Goal: Task Accomplishment & Management: Complete application form

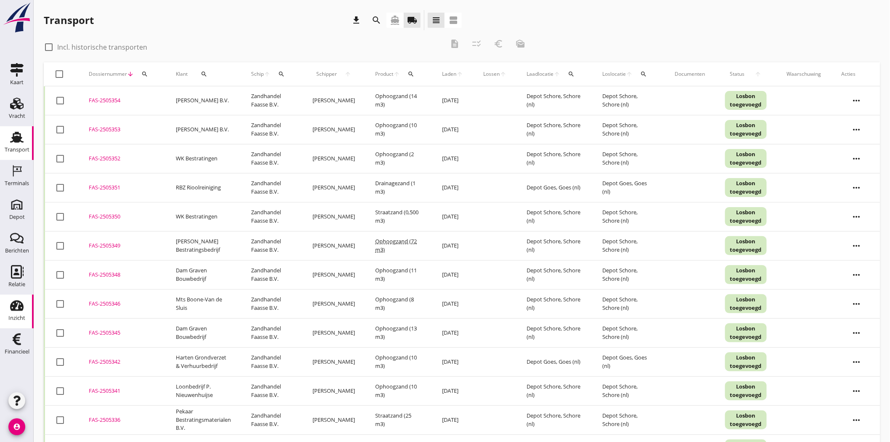
click at [23, 311] on icon "Inzicht" at bounding box center [16, 305] width 13 height 13
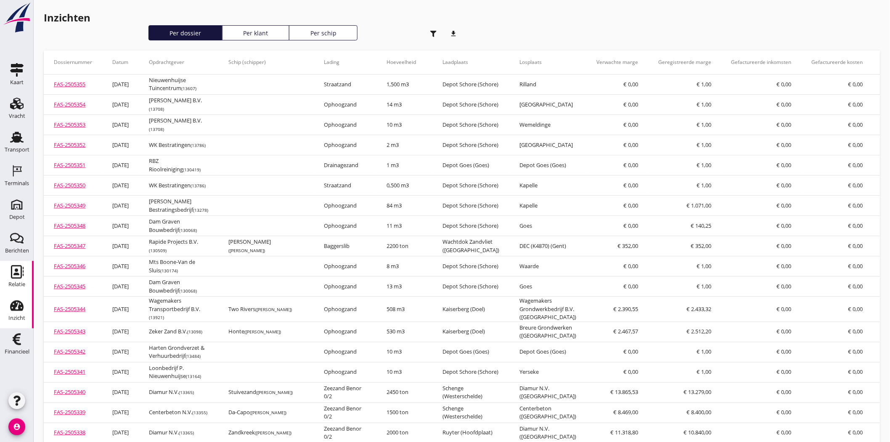
click at [10, 273] on icon "Relatie" at bounding box center [16, 271] width 13 height 13
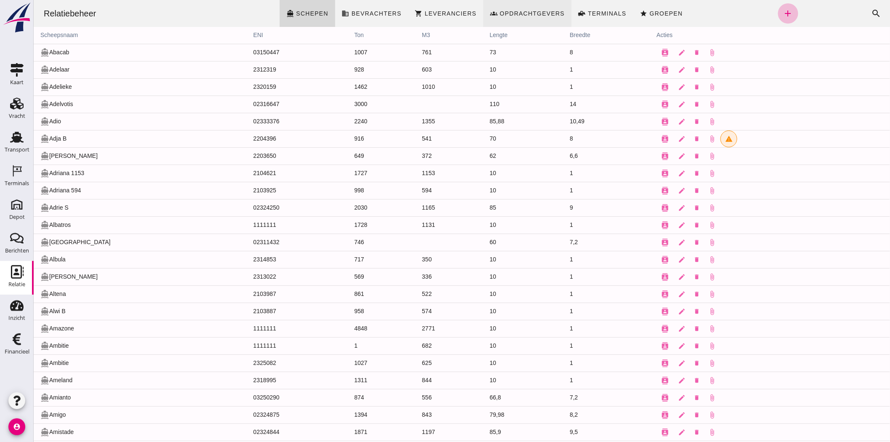
click at [516, 8] on link "groups Opdrachtgevers" at bounding box center [527, 13] width 88 height 27
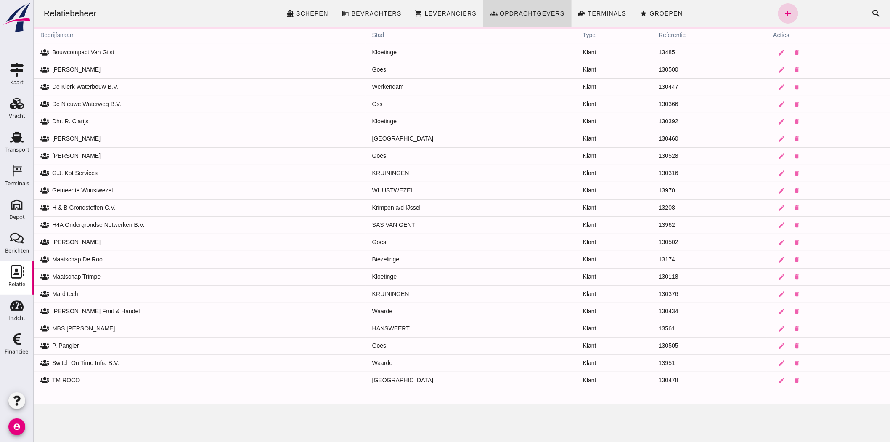
click at [787, 10] on icon "add" at bounding box center [788, 13] width 10 height 10
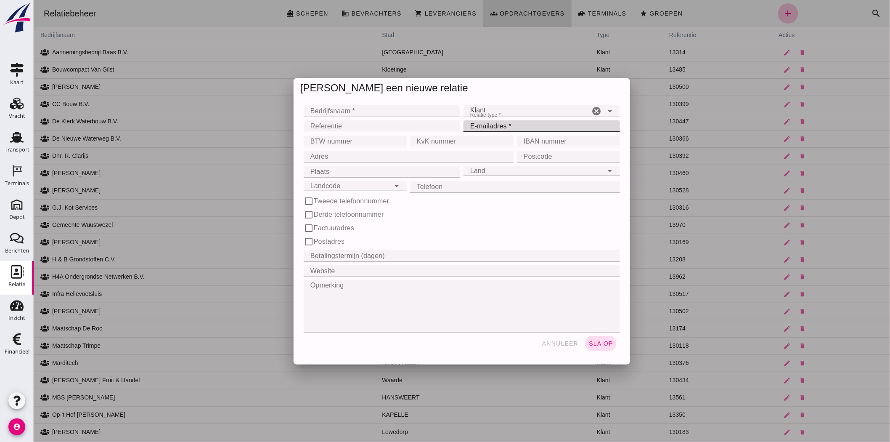
click at [506, 129] on input "E-mailadres *" at bounding box center [538, 126] width 151 height 12
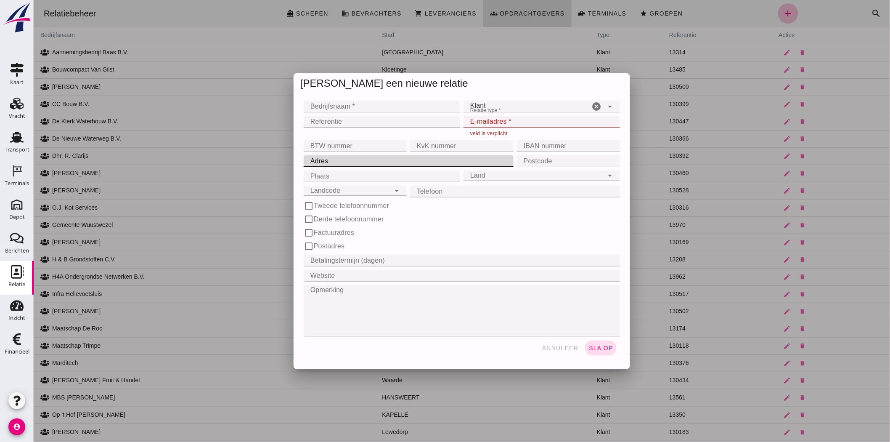
click at [359, 157] on input "Adres" at bounding box center [405, 161] width 205 height 12
type input "[STREET_ADDRESS]"
click at [359, 172] on input "Plaats" at bounding box center [378, 176] width 151 height 12
type input "Goes"
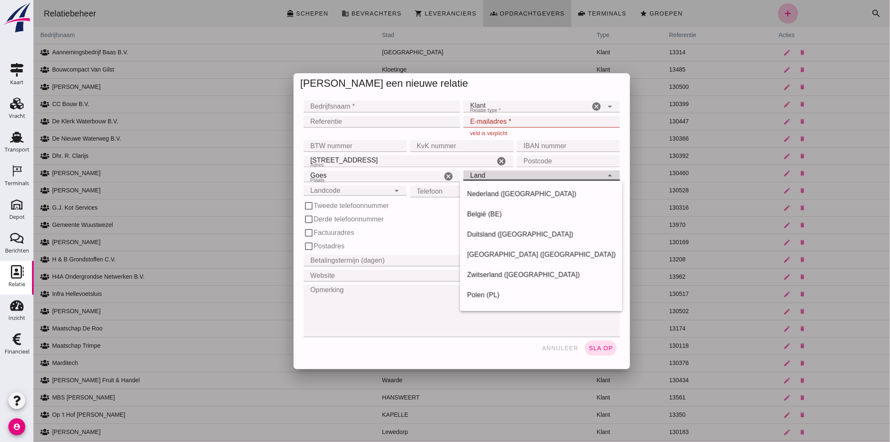
click at [518, 175] on div "Land Land" at bounding box center [533, 175] width 140 height 10
click at [517, 193] on div "Nederland ([GEOGRAPHIC_DATA])" at bounding box center [540, 194] width 149 height 10
type input "Nederland ([GEOGRAPHIC_DATA])"
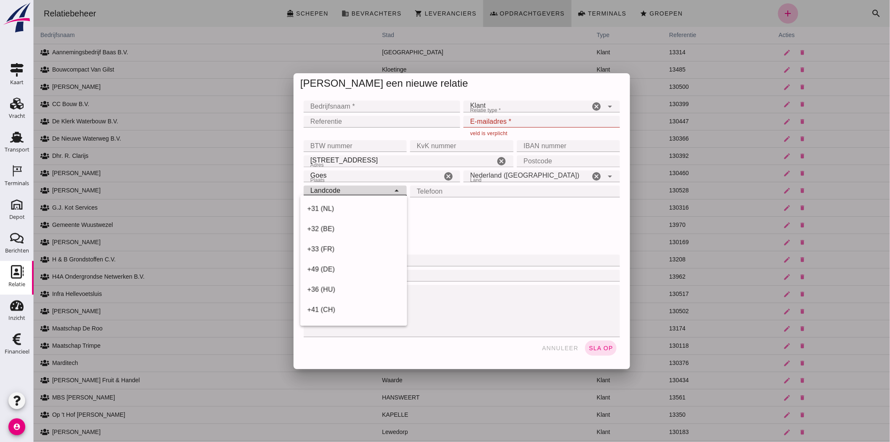
click at [385, 191] on div "Landcode Landcode" at bounding box center [346, 190] width 86 height 10
click at [382, 208] on div "+31 (NL)" at bounding box center [353, 209] width 93 height 10
type input "+31 (NL)"
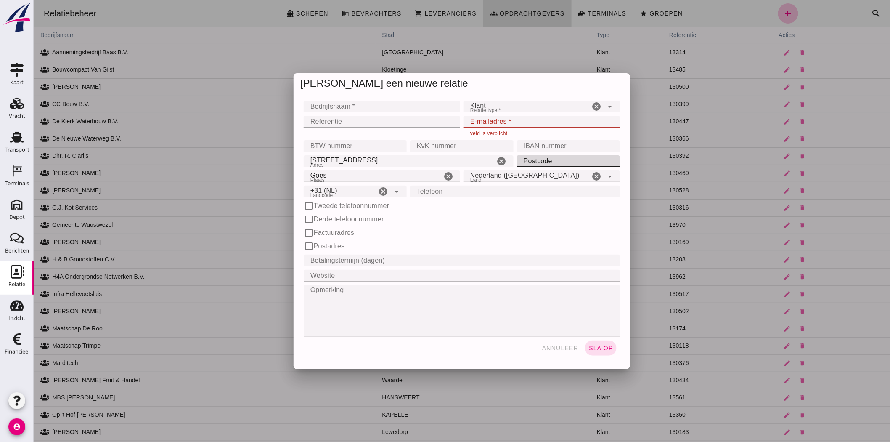
click at [544, 157] on input "Postcode" at bounding box center [565, 161] width 98 height 12
type input "4462 JP"
click at [430, 195] on input "Telefoon" at bounding box center [512, 191] width 205 height 12
paste input "0615 652996"
type input "0615 652996"
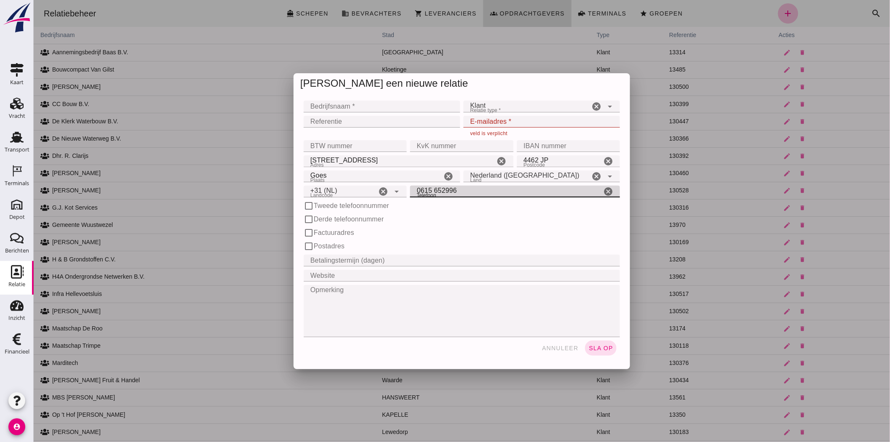
click at [446, 211] on div "check_box_outline_blank Tweede telefoonnummer" at bounding box center [462, 205] width 320 height 13
click at [493, 103] on div "Klant client" at bounding box center [526, 107] width 126 height 12
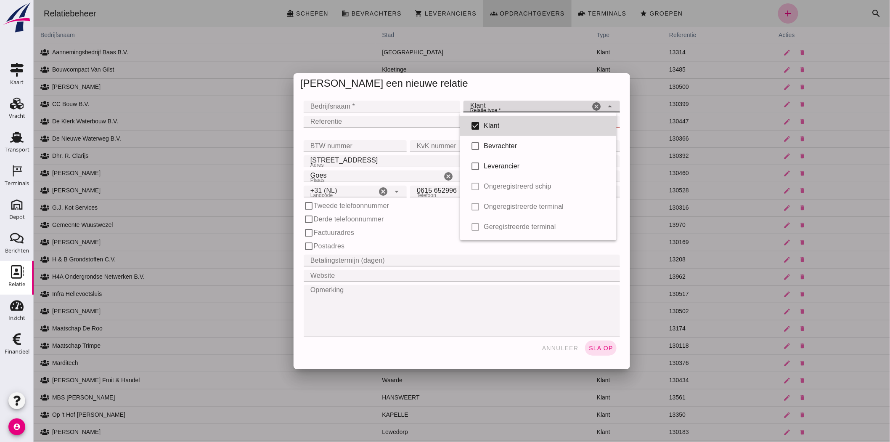
click at [504, 124] on div "Klant" at bounding box center [546, 126] width 126 height 10
checkbox input "false"
click at [504, 124] on div "Klant" at bounding box center [546, 124] width 126 height 10
type input "client"
checkbox input "true"
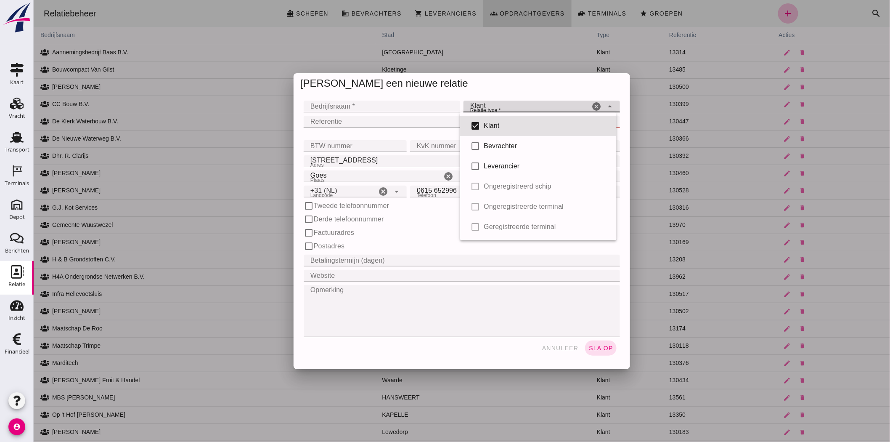
click at [465, 87] on div "[PERSON_NAME] een nieuwe relatie" at bounding box center [461, 83] width 336 height 21
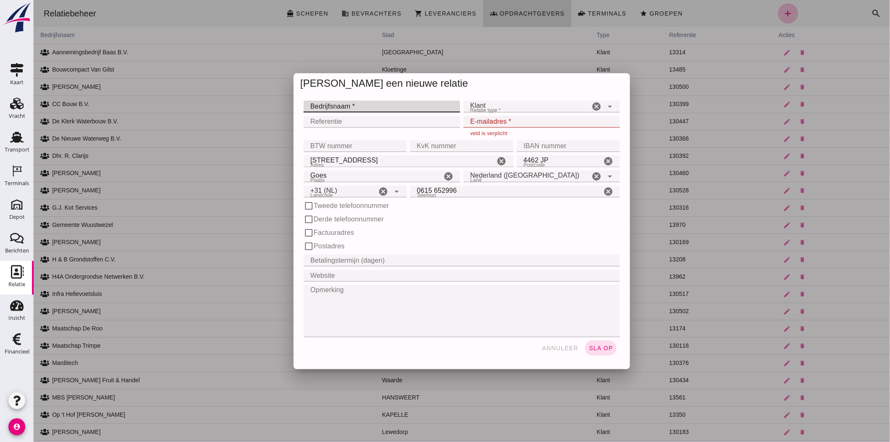
click at [370, 108] on input "Bedrijfsnaam *" at bounding box center [378, 107] width 151 height 12
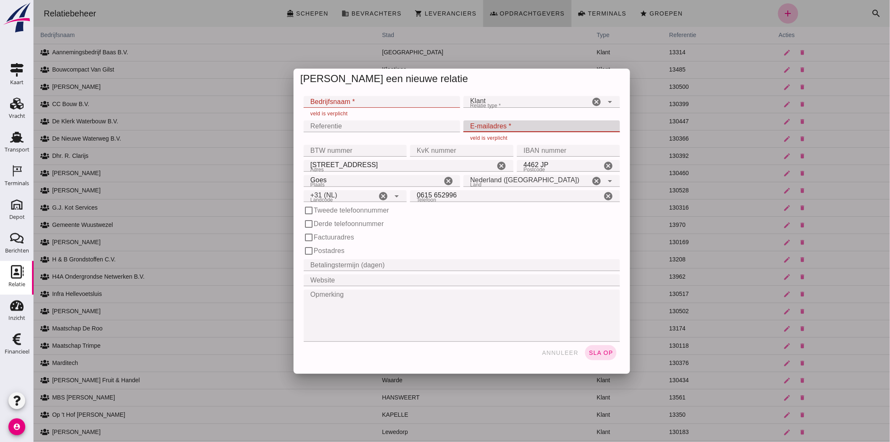
click at [496, 121] on input "E-mailadres *" at bounding box center [538, 126] width 151 height 12
click at [492, 124] on input "E-mailadres *" at bounding box center [538, 126] width 151 height 12
click at [392, 97] on input "Bedrijfsnaam *" at bounding box center [378, 102] width 151 height 12
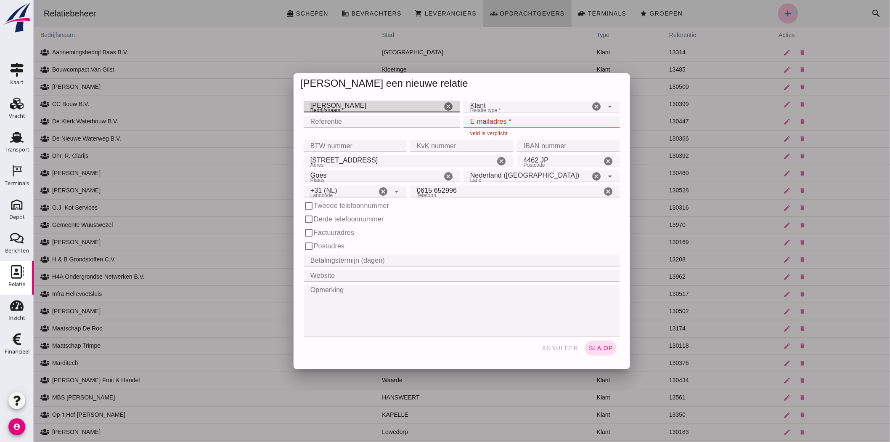
click at [311, 103] on input "[PERSON_NAME]" at bounding box center [372, 107] width 138 height 12
type input "[PERSON_NAME]"
click at [495, 119] on input "E-mailadres *" at bounding box center [538, 122] width 151 height 12
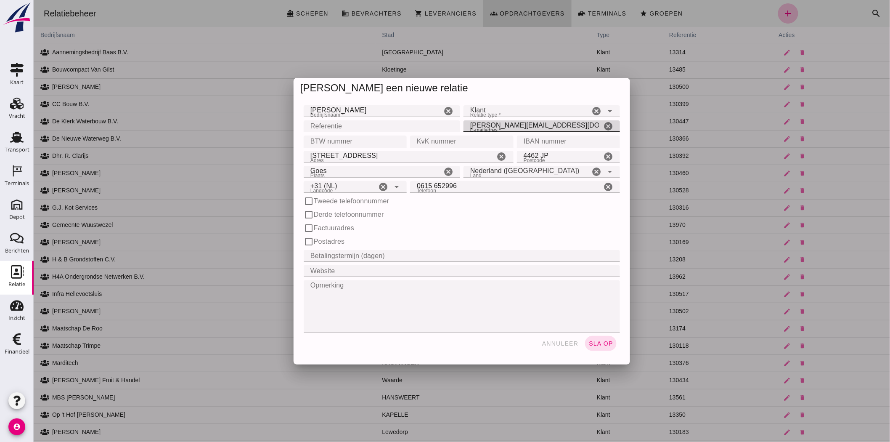
type input "[PERSON_NAME][EMAIL_ADDRESS][DOMAIN_NAME]"
click at [466, 204] on div "check_box_outline_blank Tweede telefoonnummer" at bounding box center [461, 201] width 316 height 10
click at [593, 344] on span "sla op" at bounding box center [600, 343] width 25 height 7
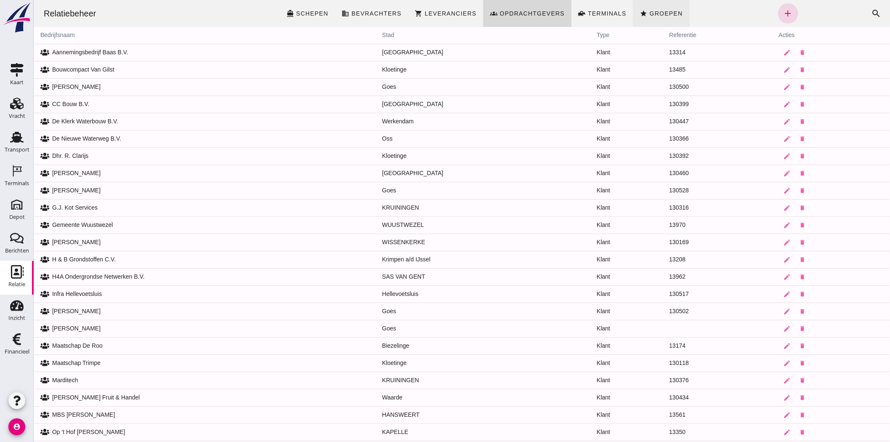
click at [672, 11] on span "Groepen" at bounding box center [666, 13] width 34 height 7
click at [657, 6] on link "star Groepen" at bounding box center [661, 13] width 56 height 27
click at [651, 17] on link "star Groepen" at bounding box center [661, 13] width 56 height 27
click at [149, 7] on div "Relatiebeheer directions_boat Schepen business Bevrachters shopping_cart Levera…" at bounding box center [462, 13] width 850 height 27
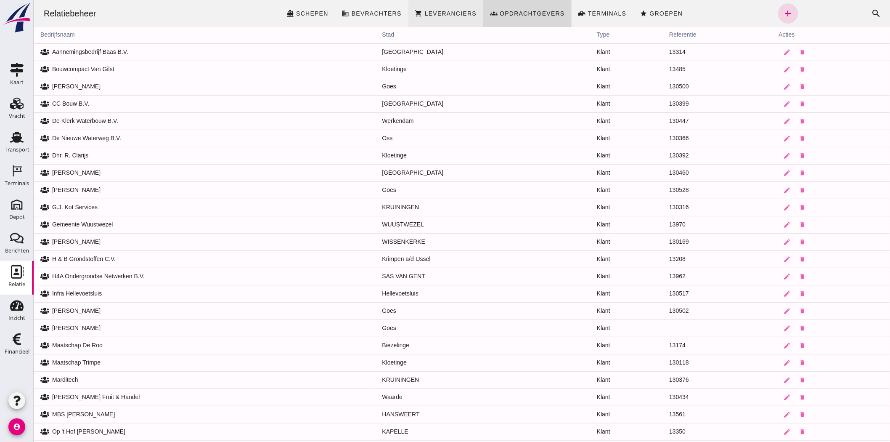
click at [463, 13] on span "Leveranciers" at bounding box center [450, 13] width 52 height 7
click at [653, 8] on link "star Groepen" at bounding box center [661, 13] width 56 height 27
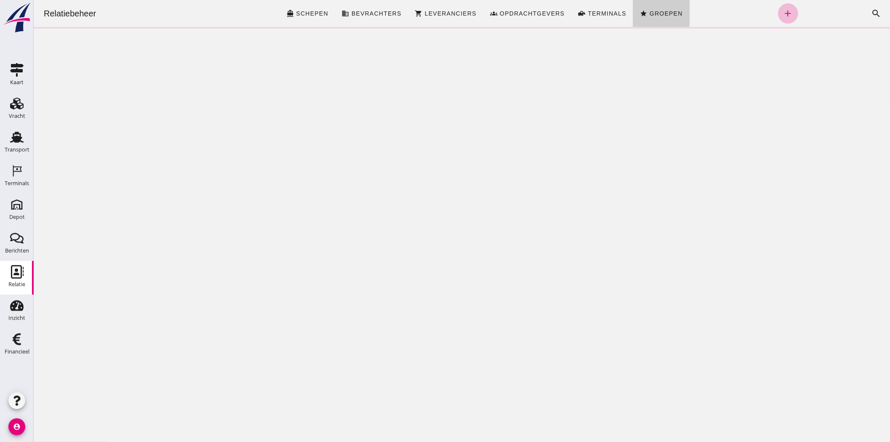
scroll to position [0, 0]
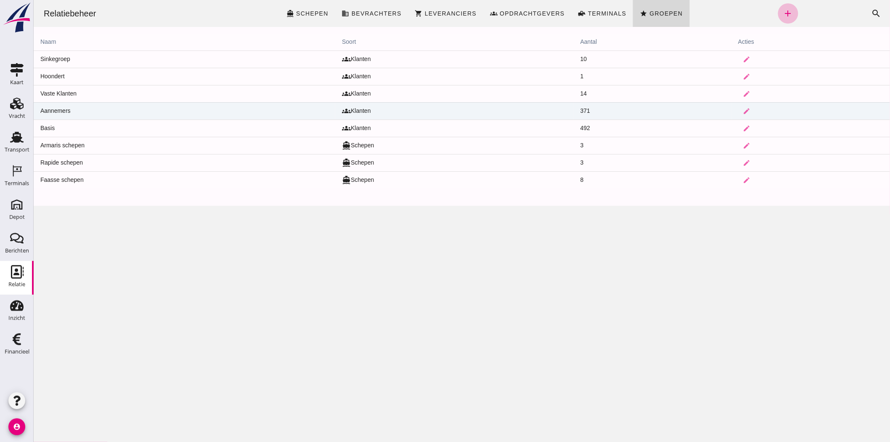
click at [160, 109] on td "Aannemers" at bounding box center [184, 110] width 302 height 17
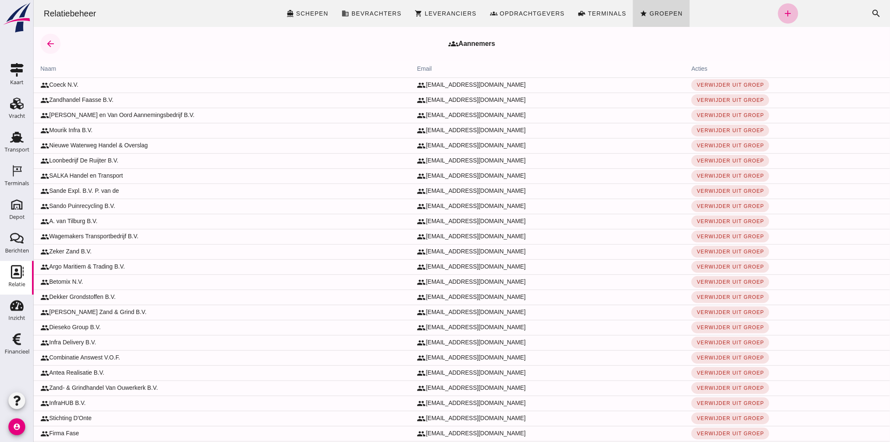
click at [53, 41] on icon "arrow_back" at bounding box center [50, 44] width 10 height 10
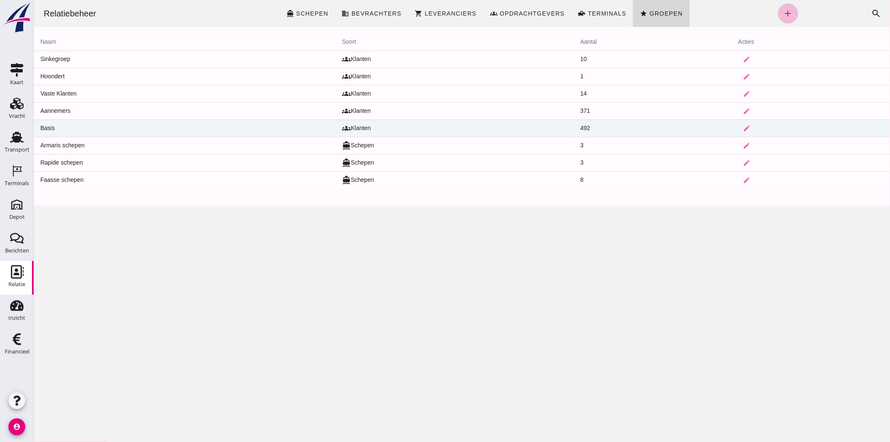
click at [51, 130] on td "Basis" at bounding box center [184, 127] width 302 height 17
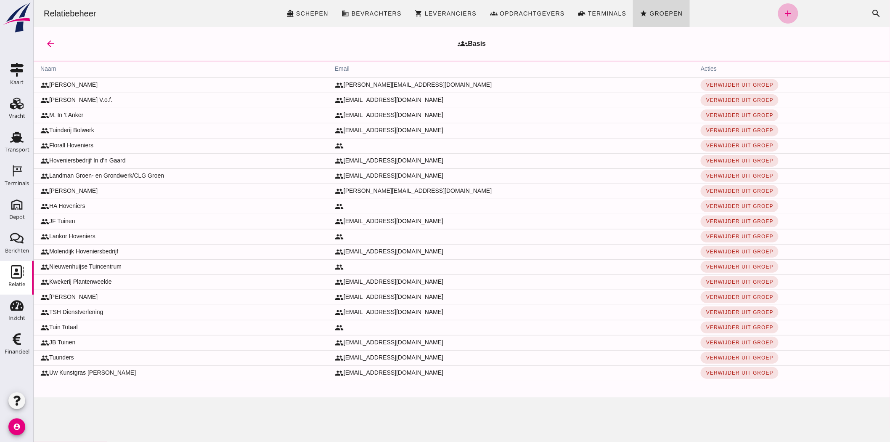
click at [786, 11] on icon "add" at bounding box center [788, 13] width 10 height 10
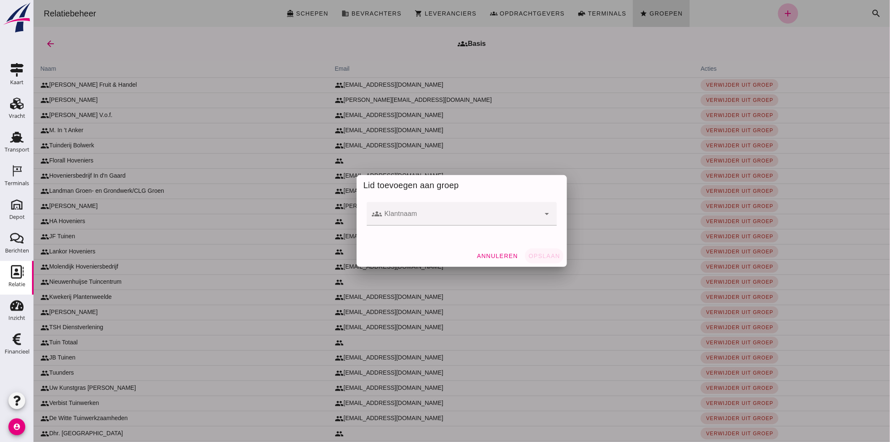
click at [425, 211] on div at bounding box center [460, 214] width 158 height 24
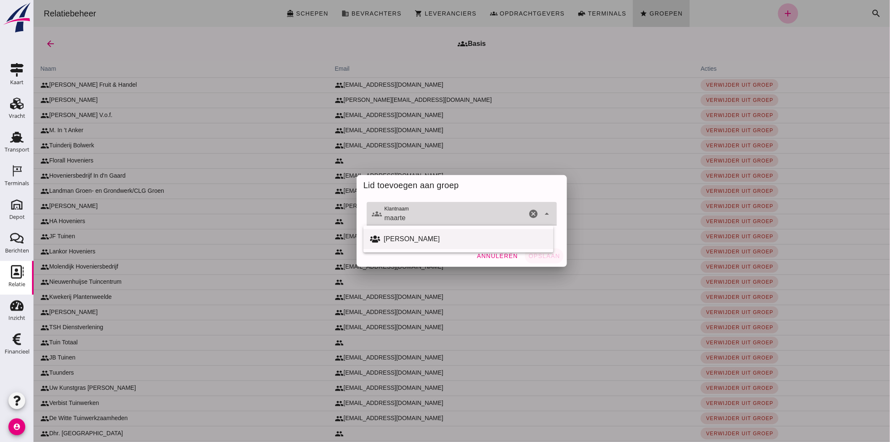
click at [426, 239] on div "[PERSON_NAME]" at bounding box center [464, 239] width 163 height 10
click at [385, 238] on div "[PERSON_NAME]" at bounding box center [464, 239] width 163 height 10
type input "[PERSON_NAME]"
click at [543, 254] on span "Opslaan" at bounding box center [544, 255] width 32 height 7
click at [543, 258] on div "Annuleren Opslaan" at bounding box center [461, 256] width 210 height 22
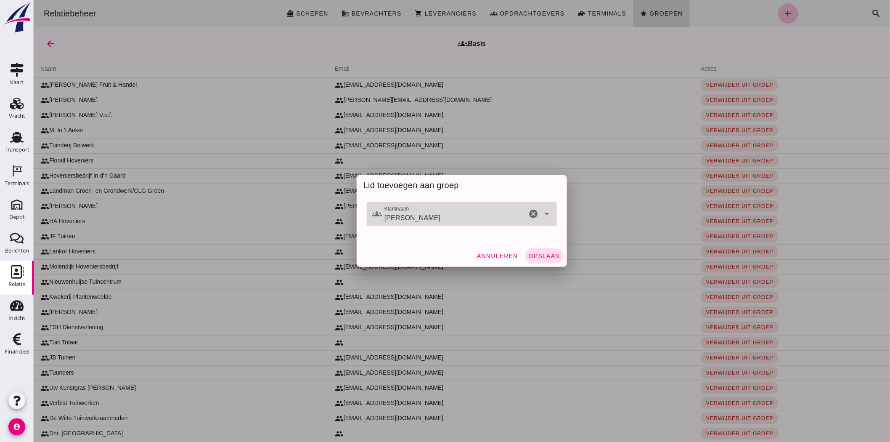
click at [541, 255] on div "Annuleren Opslaan" at bounding box center [461, 256] width 210 height 22
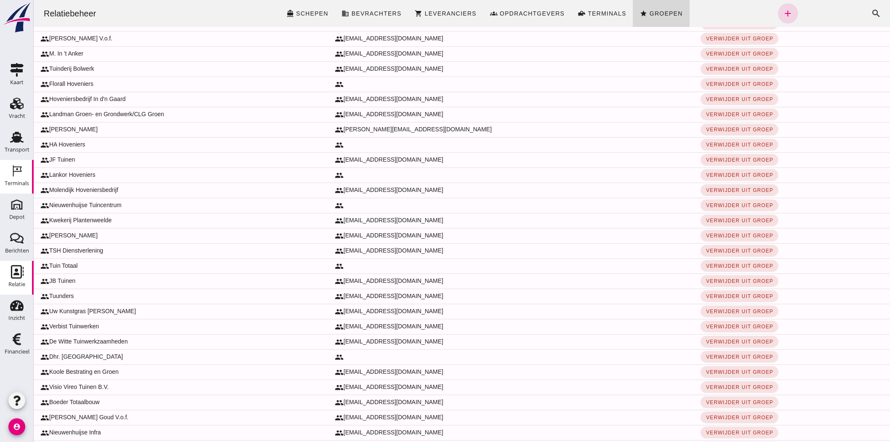
scroll to position [160, 0]
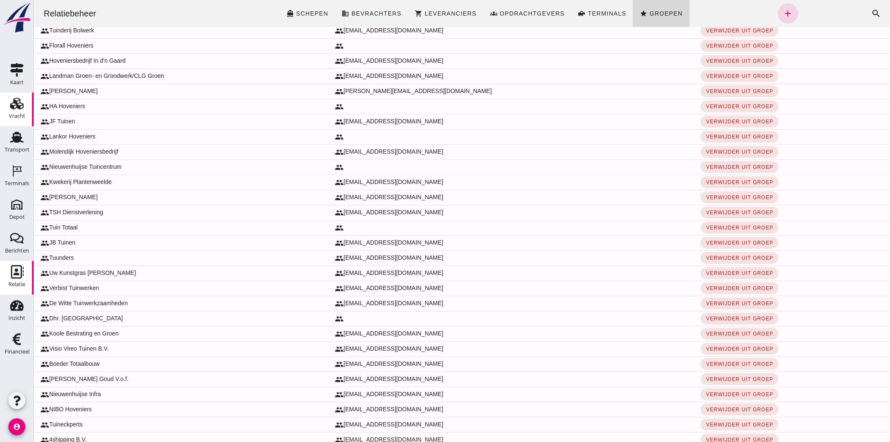
click at [22, 99] on icon "Vracht" at bounding box center [16, 103] width 13 height 13
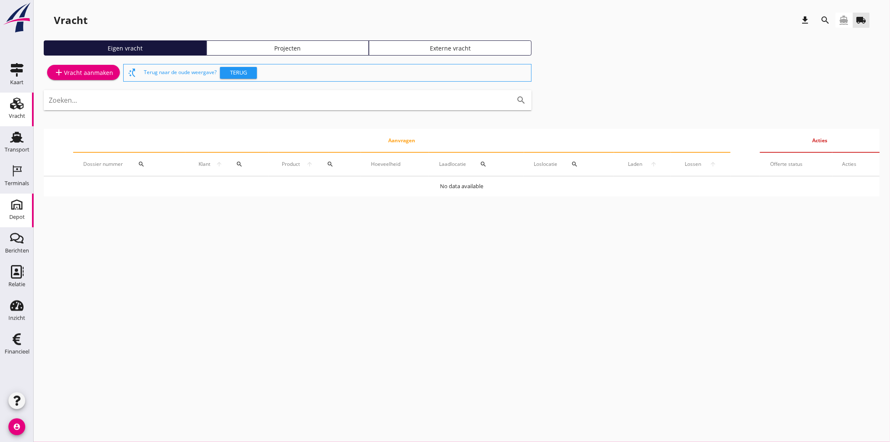
click at [14, 204] on use at bounding box center [16, 204] width 13 height 13
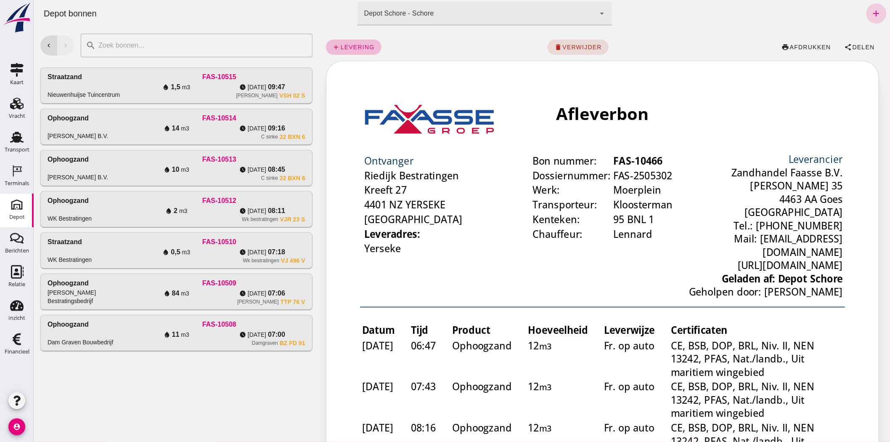
click at [871, 13] on icon "add" at bounding box center [876, 13] width 10 height 10
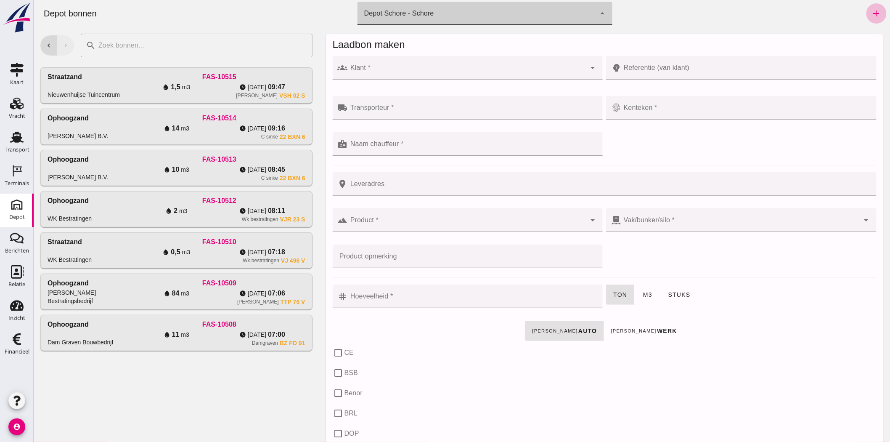
click at [438, 4] on div "Depot Schore - Schore da4e762a-ddf1-4556-b2ca-bcf6277de398" at bounding box center [476, 14] width 238 height 24
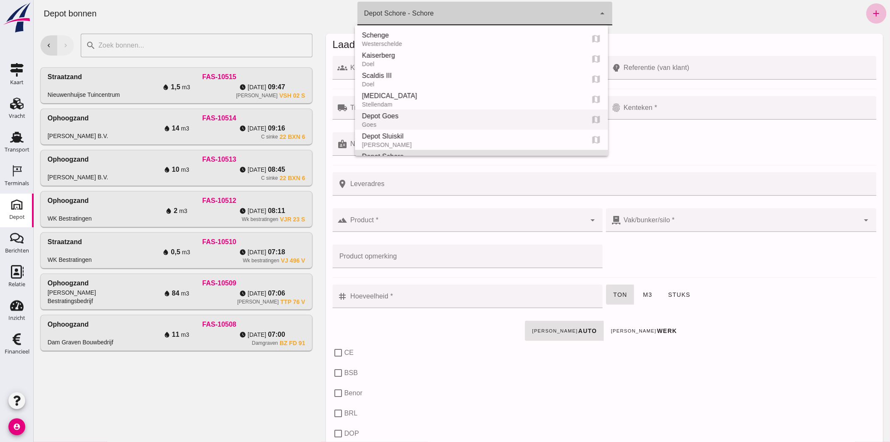
click at [421, 118] on div "Depot Goes" at bounding box center [469, 116] width 216 height 10
type input "8d49d884-38cb-411c-a66c-fafb858bb749"
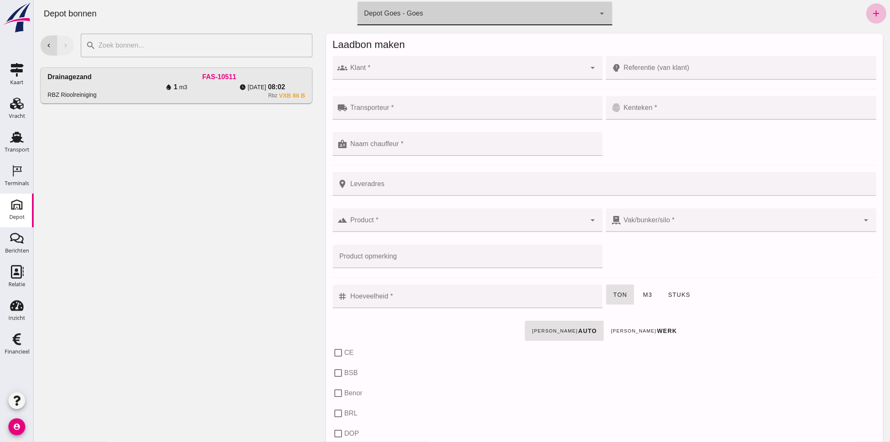
click at [440, 68] on input "Klant *" at bounding box center [466, 72] width 238 height 10
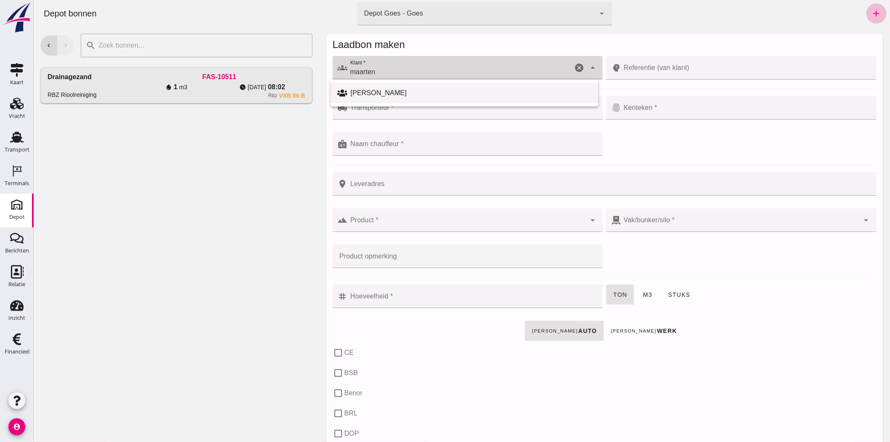
click at [425, 88] on div "[PERSON_NAME]" at bounding box center [470, 93] width 241 height 10
click at [381, 93] on div "[PERSON_NAME]" at bounding box center [470, 93] width 241 height 10
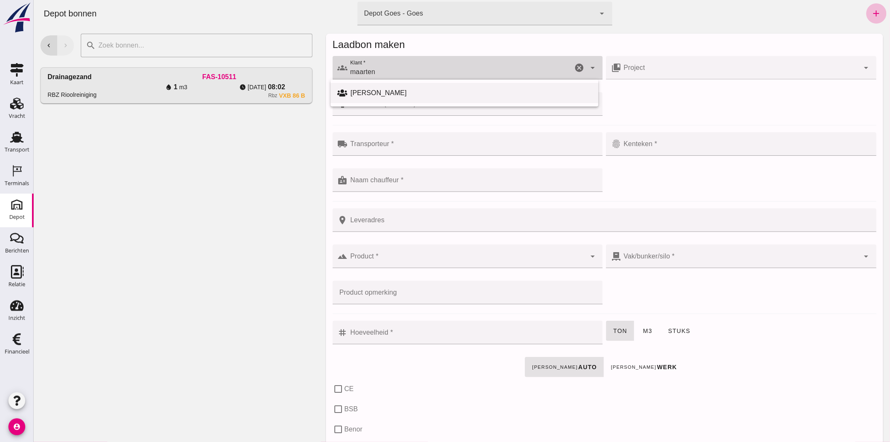
click at [381, 93] on div "[PERSON_NAME]" at bounding box center [470, 93] width 241 height 10
type input "[PERSON_NAME]"
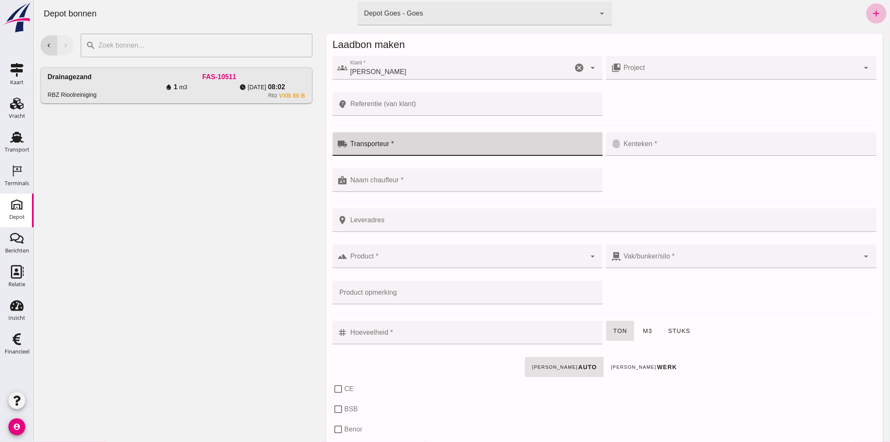
click at [505, 145] on input "Transporteur *" at bounding box center [472, 148] width 250 height 10
type input "[PERSON_NAME]"
click at [629, 144] on input "Kenteken *" at bounding box center [740, 148] width 238 height 10
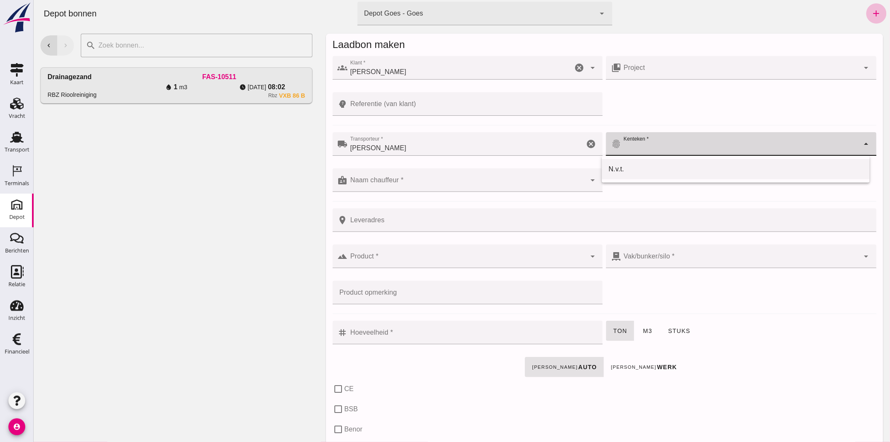
click at [631, 169] on div "N.v.t." at bounding box center [735, 169] width 254 height 10
type input "N.v.t."
click at [429, 186] on input "Naam chauffeur *" at bounding box center [466, 184] width 238 height 10
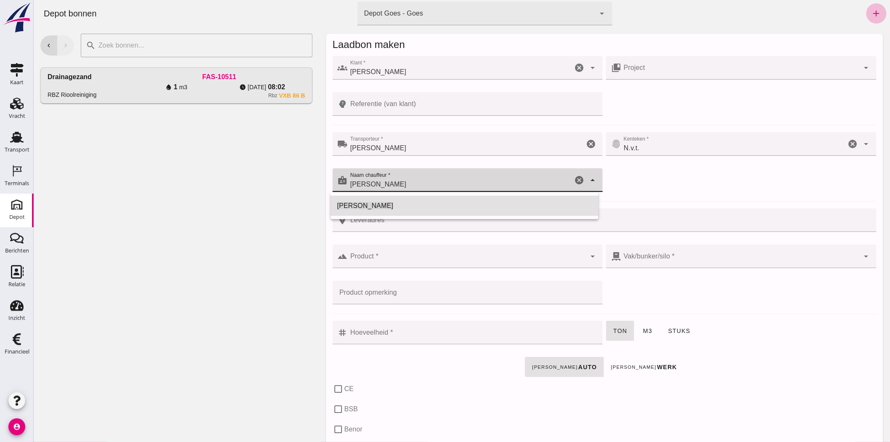
type input "[PERSON_NAME]"
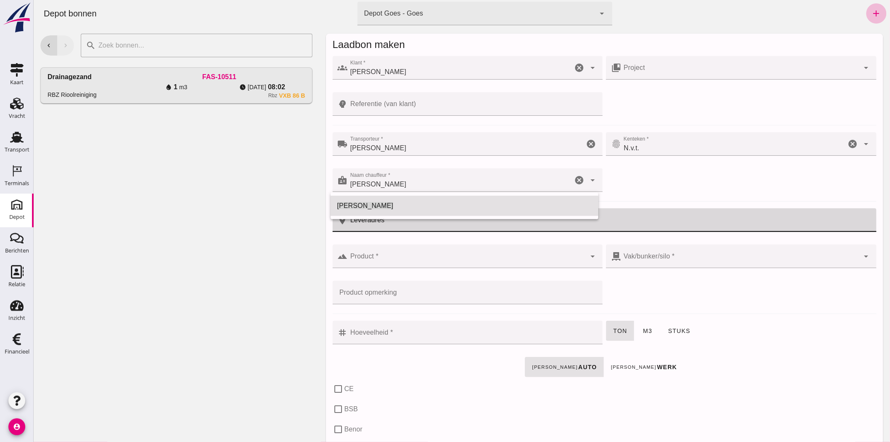
click at [405, 228] on input "Leveradres" at bounding box center [609, 220] width 524 height 24
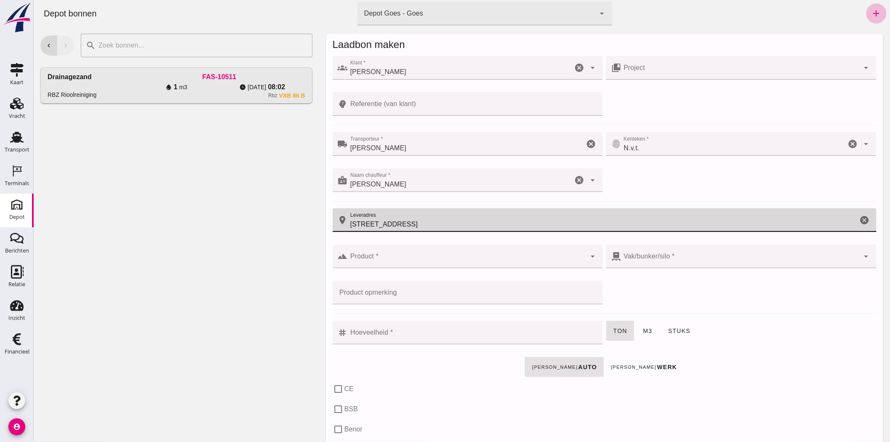
type input "[STREET_ADDRESS]"
click at [406, 249] on div at bounding box center [466, 256] width 238 height 24
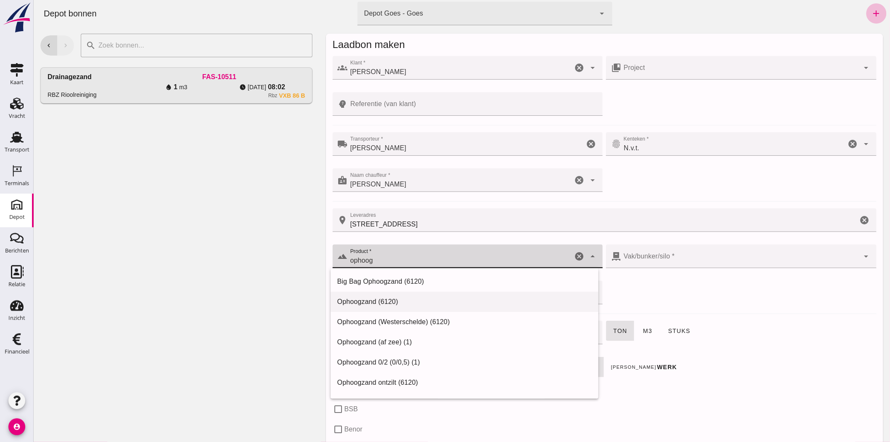
click at [389, 299] on div "Ophoogzand (6120)" at bounding box center [464, 301] width 254 height 10
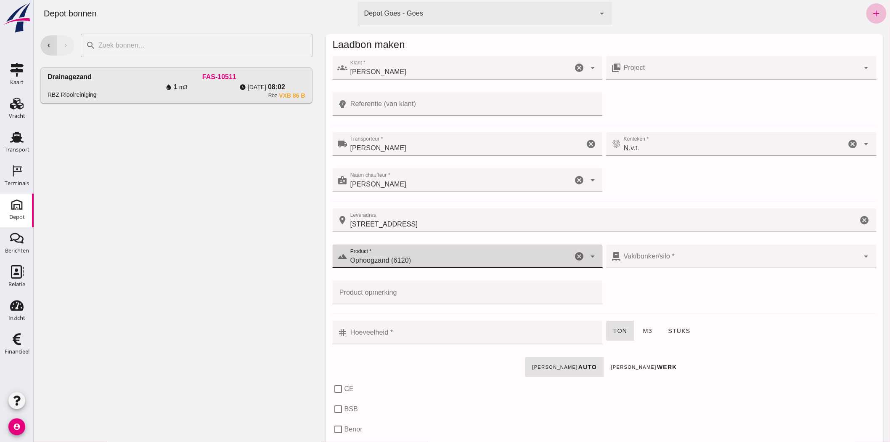
type input "Ophoogzand (6120)"
click at [675, 254] on div at bounding box center [740, 256] width 238 height 24
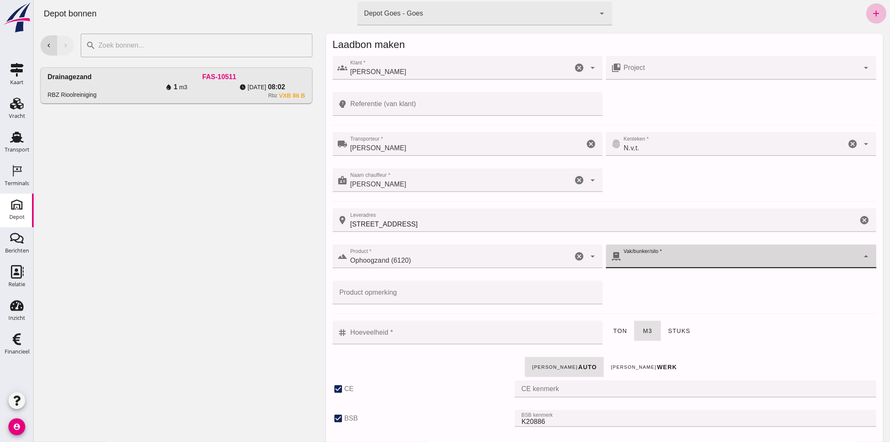
checkbox input "true"
type input "40"
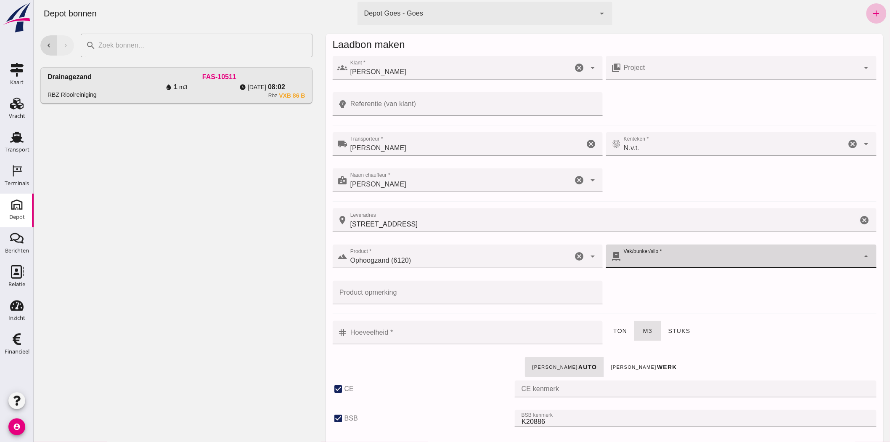
checkbox input "true"
type input "38"
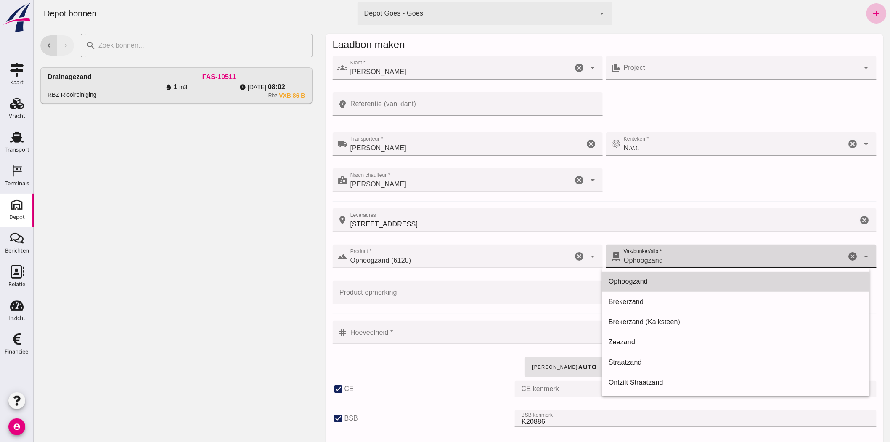
click at [672, 283] on div "Ophoogzand" at bounding box center [735, 281] width 254 height 10
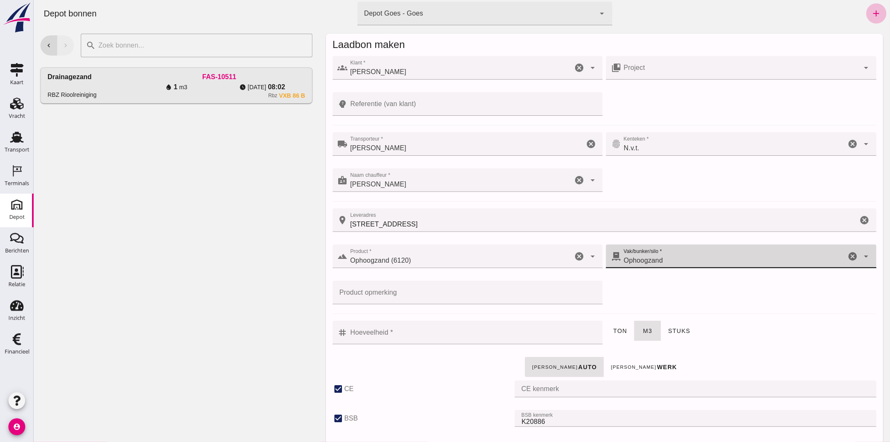
click at [388, 338] on input "Hoeveelheid *" at bounding box center [472, 332] width 250 height 24
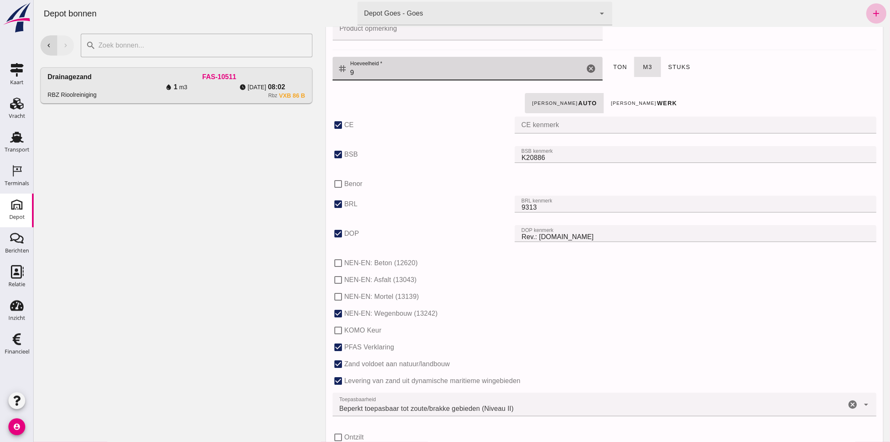
scroll to position [280, 0]
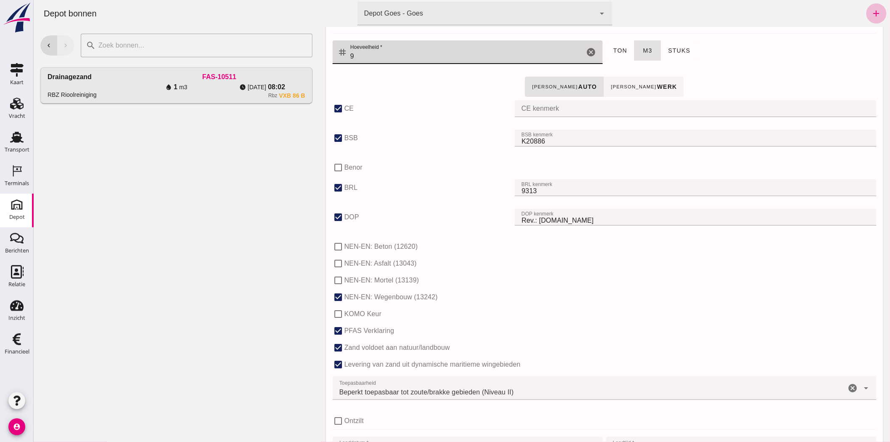
type input "9"
click at [656, 85] on strong "werk" at bounding box center [666, 86] width 21 height 7
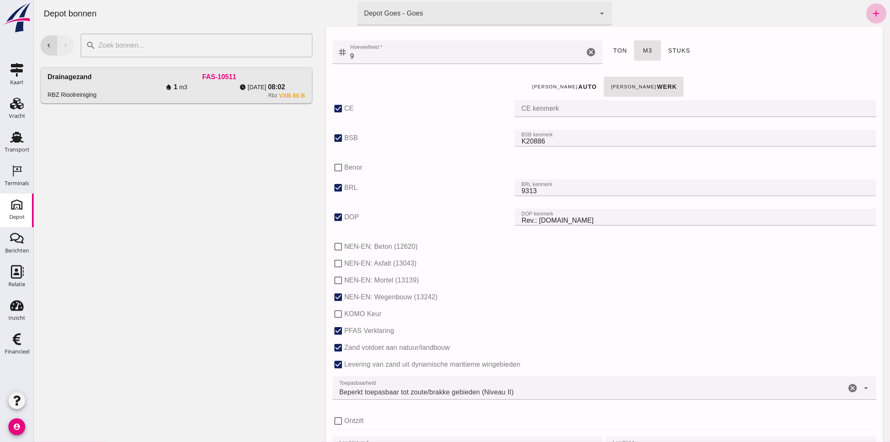
click at [730, 75] on div "[PERSON_NAME] auto [PERSON_NAME] werk" at bounding box center [604, 87] width 547 height 24
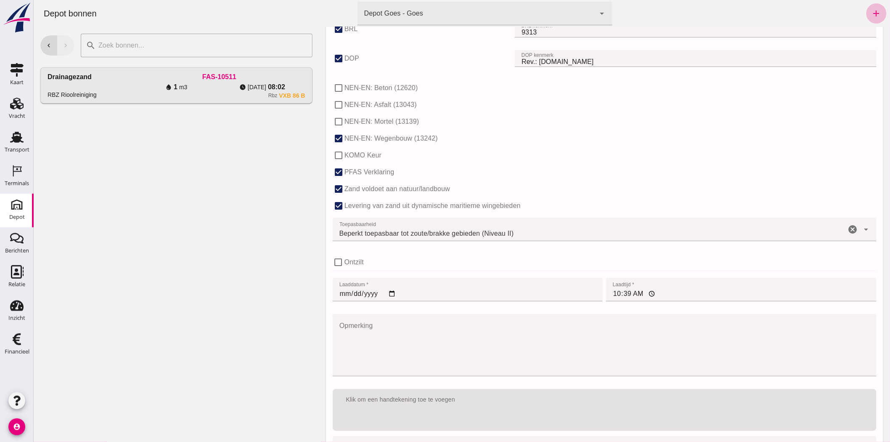
scroll to position [501, 0]
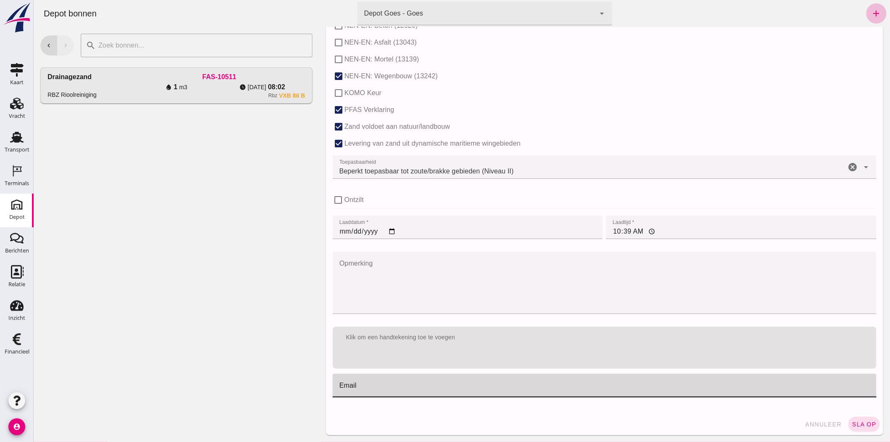
click at [370, 384] on div at bounding box center [601, 385] width 539 height 24
click at [858, 419] on button "sla op" at bounding box center [864, 423] width 32 height 15
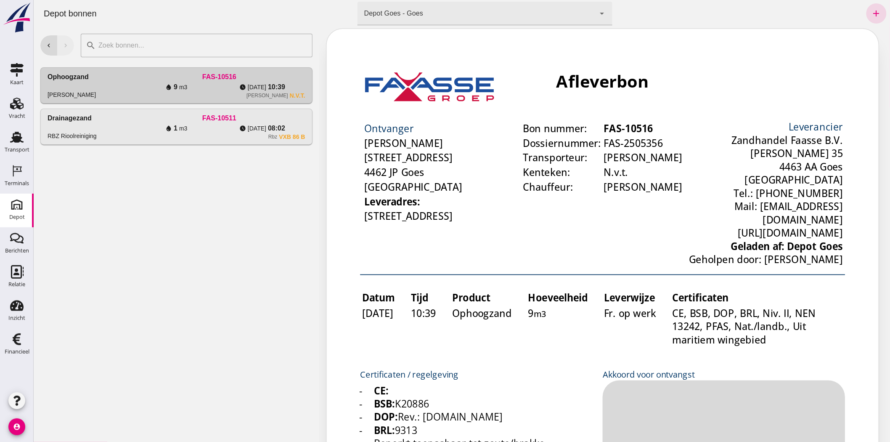
scroll to position [0, 0]
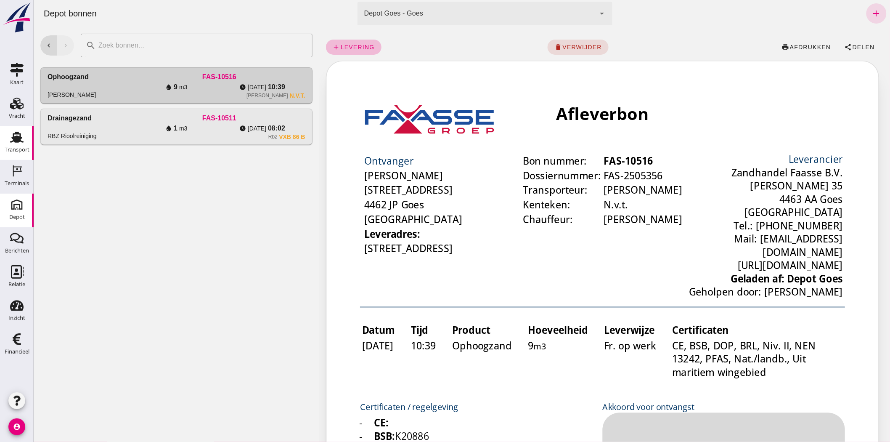
click at [18, 142] on use at bounding box center [16, 137] width 13 height 11
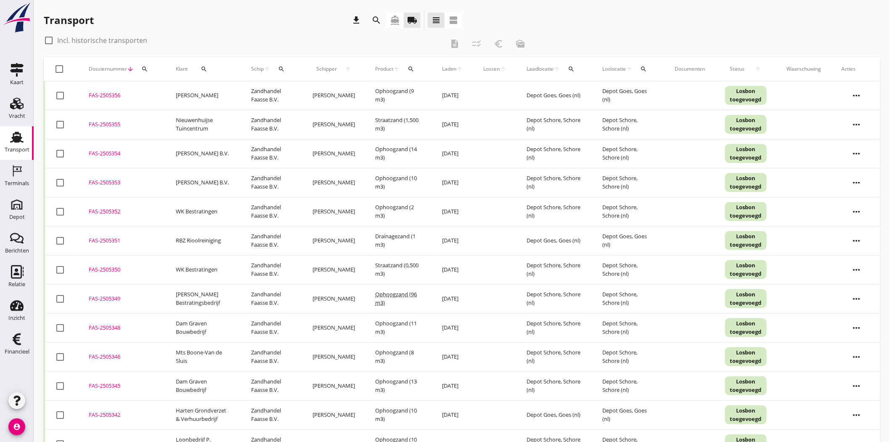
click at [852, 91] on icon "more_horiz" at bounding box center [857, 96] width 24 height 24
click at [95, 95] on div "FAS-2505356" at bounding box center [122, 95] width 67 height 8
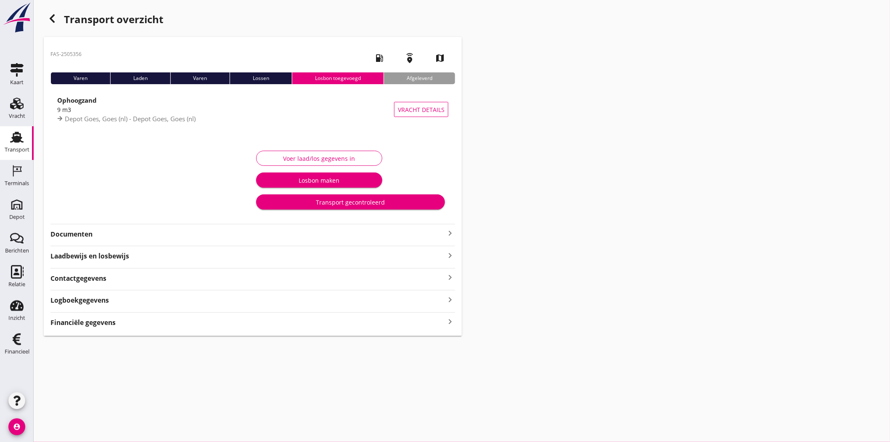
click at [48, 15] on icon "button" at bounding box center [52, 18] width 10 height 10
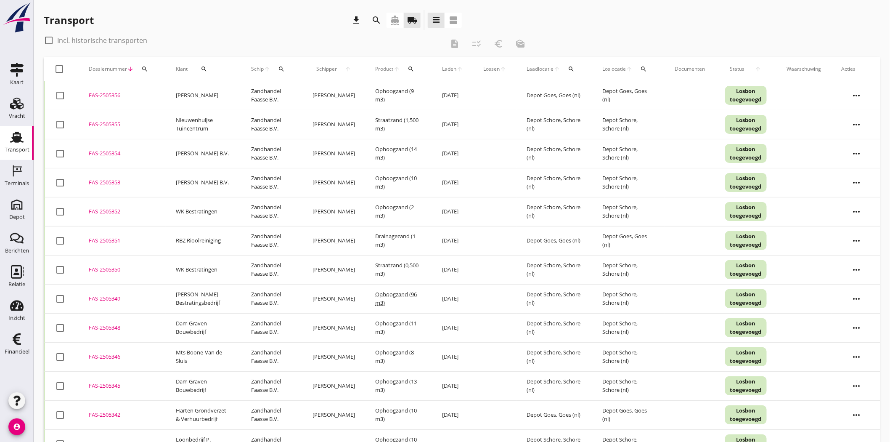
click at [57, 93] on div at bounding box center [60, 95] width 14 height 14
checkbox input "true"
click at [501, 48] on icon "euro_symbol" at bounding box center [499, 44] width 10 height 10
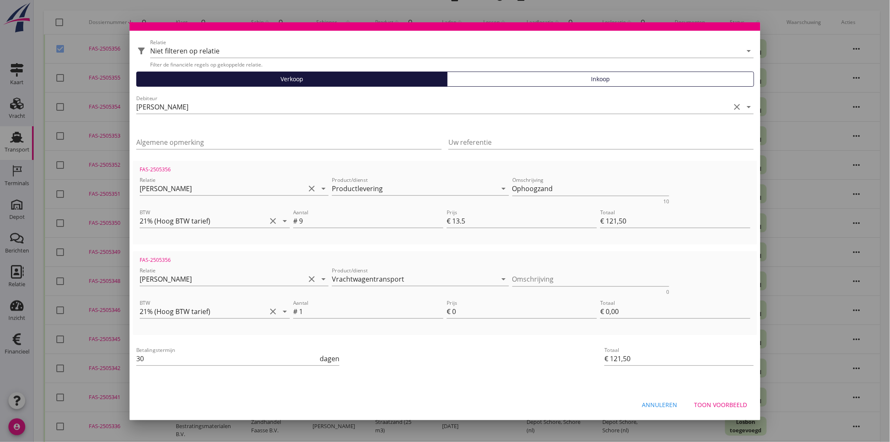
scroll to position [93, 0]
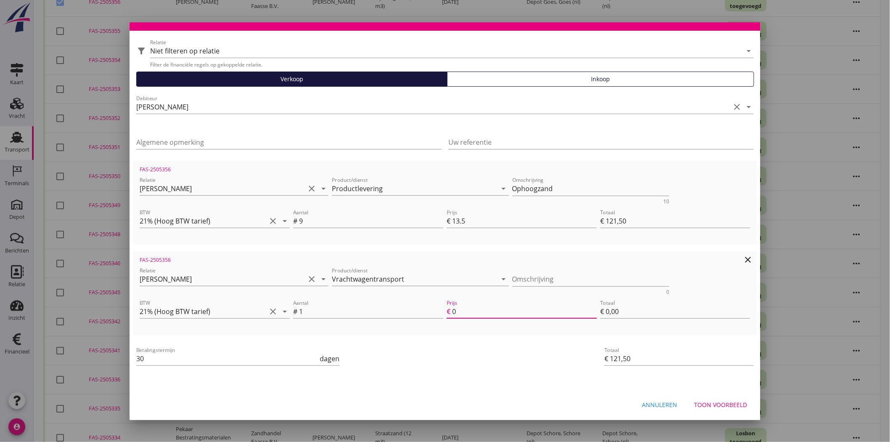
drag, startPoint x: 453, startPoint y: 309, endPoint x: 447, endPoint y: 310, distance: 6.8
click at [447, 310] on div "Prijs € 0" at bounding box center [522, 310] width 150 height 13
type input "7"
type input "€ 7,00"
type input "€ 128,50"
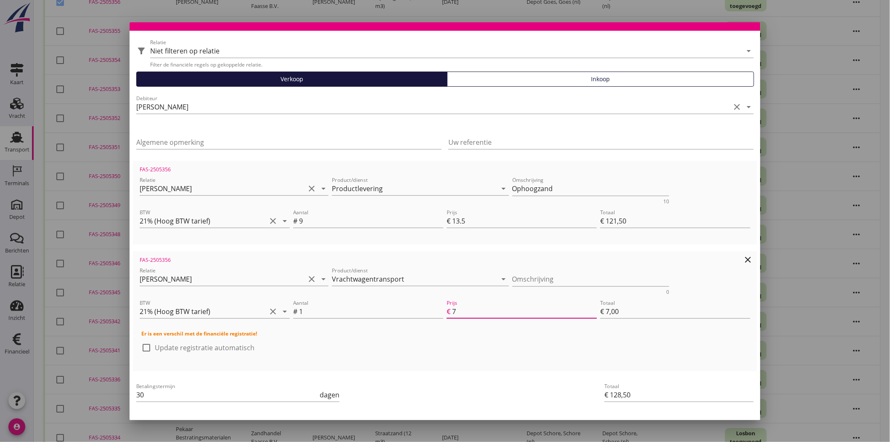
type input "70"
type input "€ 70,00"
type input "€ 191,50"
type input "69.99"
type input "€ 69,99"
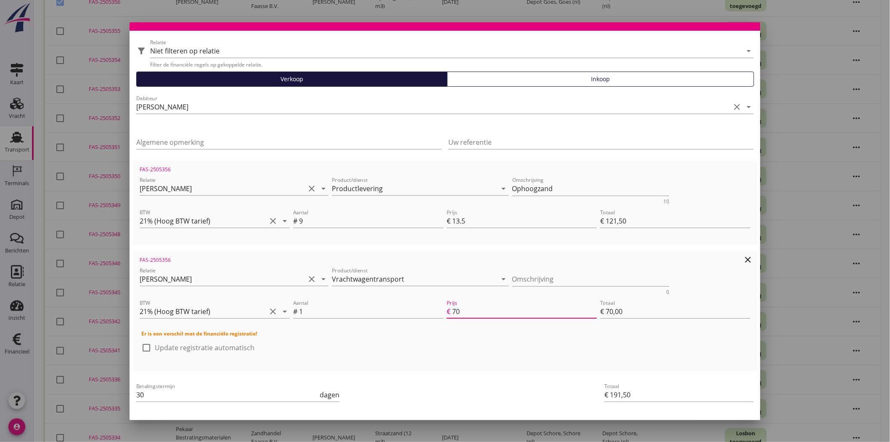
type input "€ 191,49"
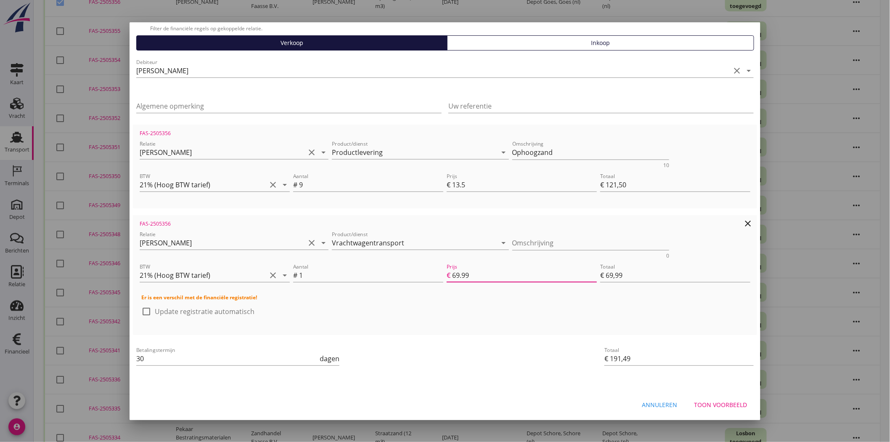
type input "70"
type input "€ 70,00"
type input "€ 191,50"
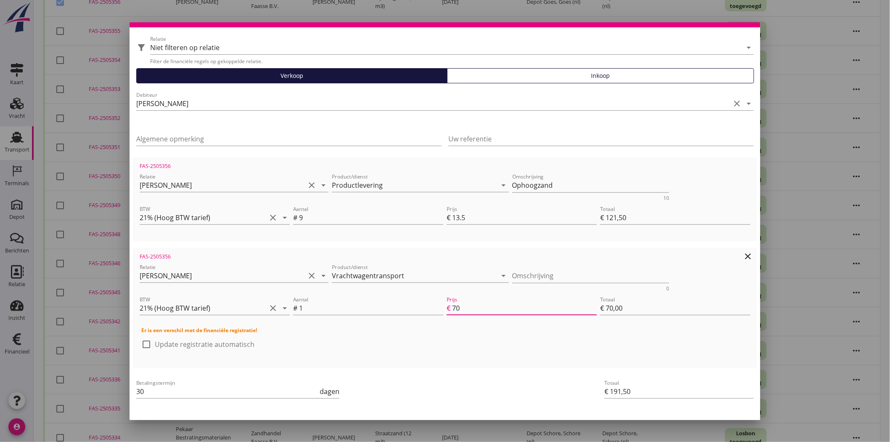
scroll to position [15, 0]
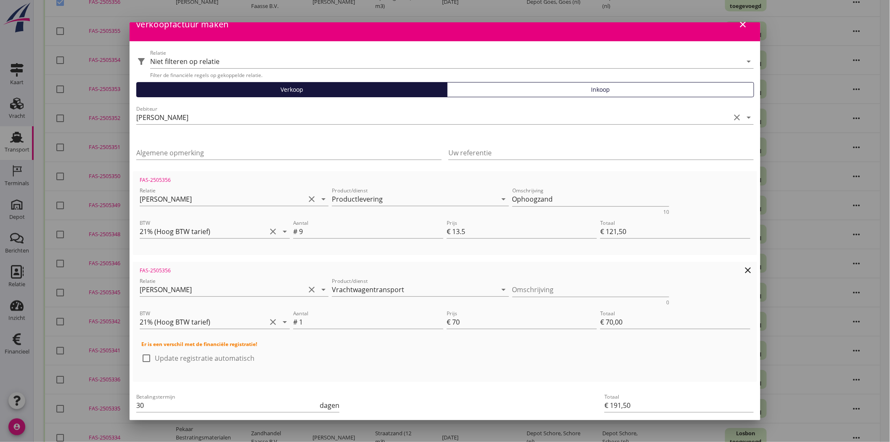
drag, startPoint x: 259, startPoint y: 341, endPoint x: 144, endPoint y: 344, distance: 115.7
click at [139, 345] on div "FAS-2505356 Relatie [PERSON_NAME] clear arrow_drop_down Product/dienst Vrachtwa…" at bounding box center [444, 321] width 617 height 113
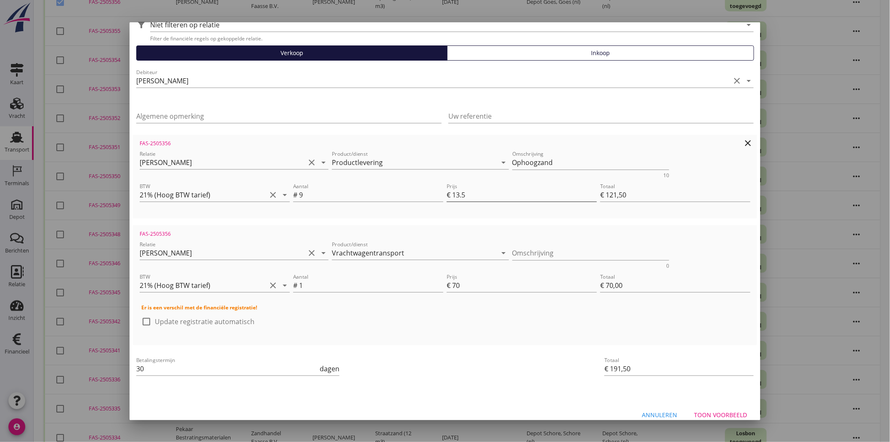
scroll to position [61, 0]
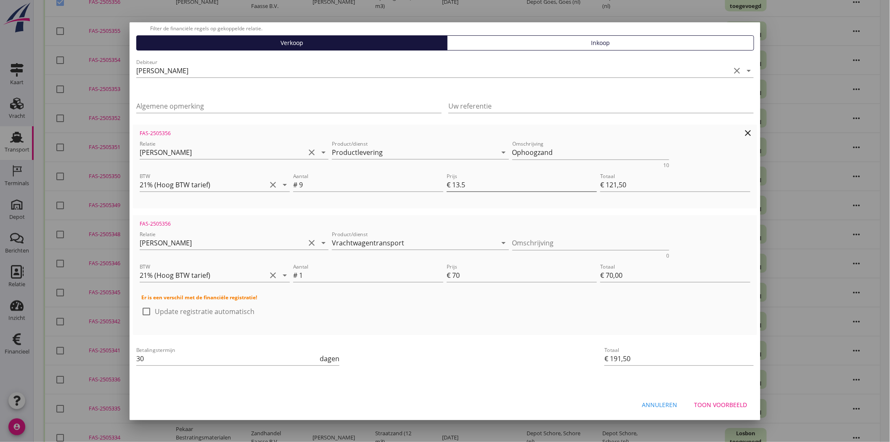
click at [455, 182] on input "13.5" at bounding box center [524, 184] width 145 height 13
type input "1.5"
type input "€ 13,50"
type input "€ 83,50"
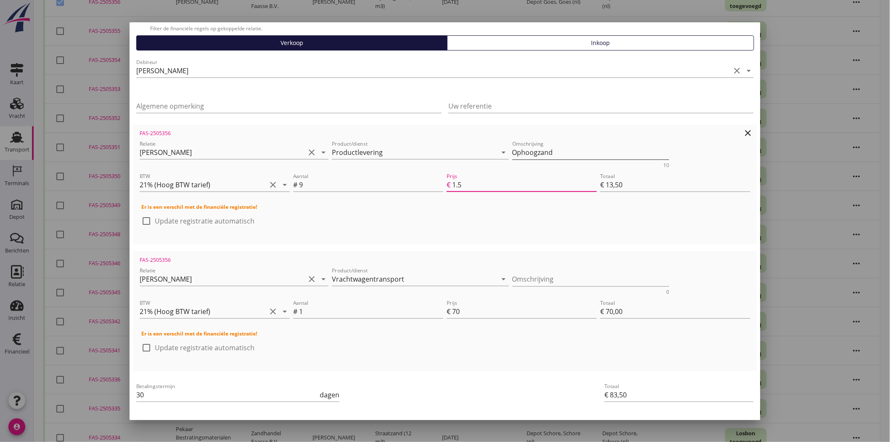
type input "12.5"
type input "€ 112,50"
type input "€ 182,50"
type input "1.5"
type input "€ 13,50"
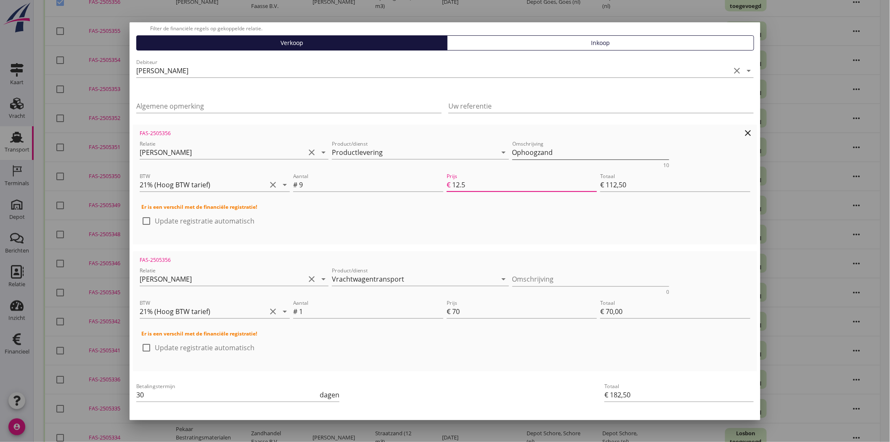
type input "€ 83,50"
type input "13.5"
type input "€ 121,50"
type input "€ 191,50"
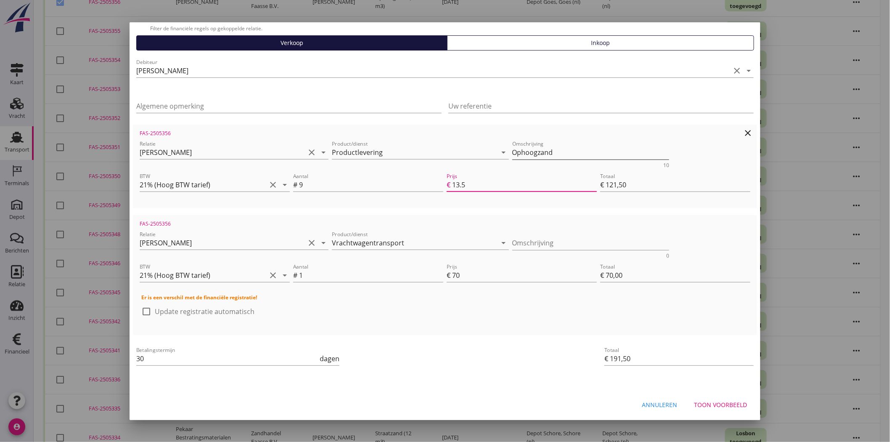
type input "13"
type input "€ 117,00"
type input "€ 187,00"
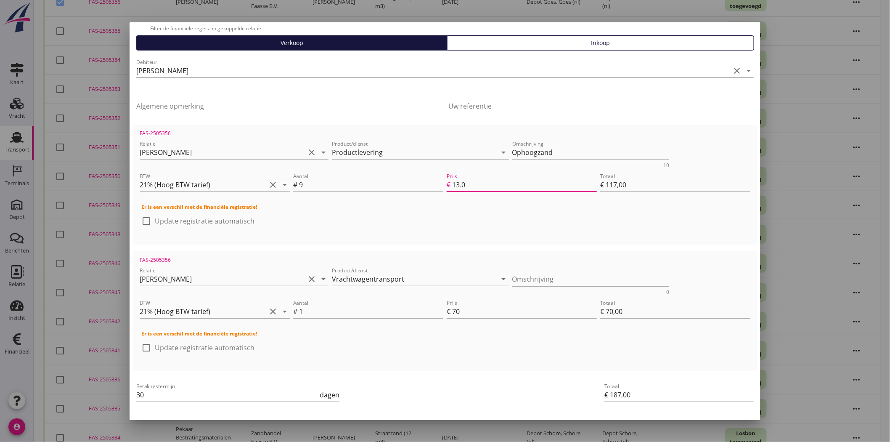
type input "13.0"
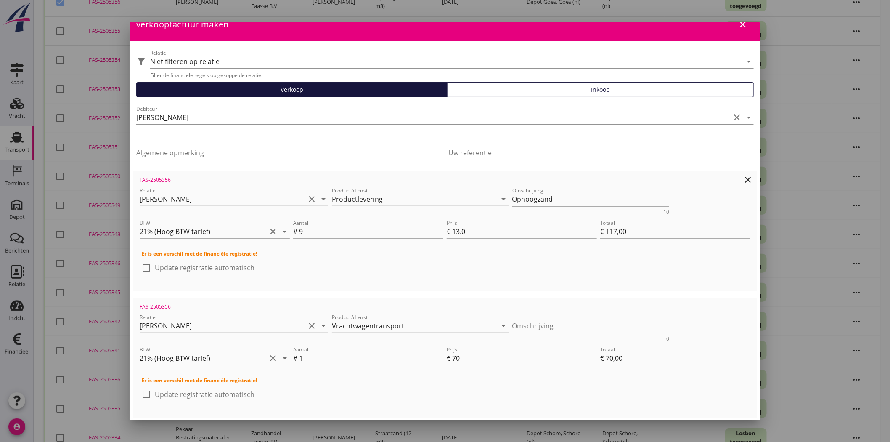
scroll to position [0, 0]
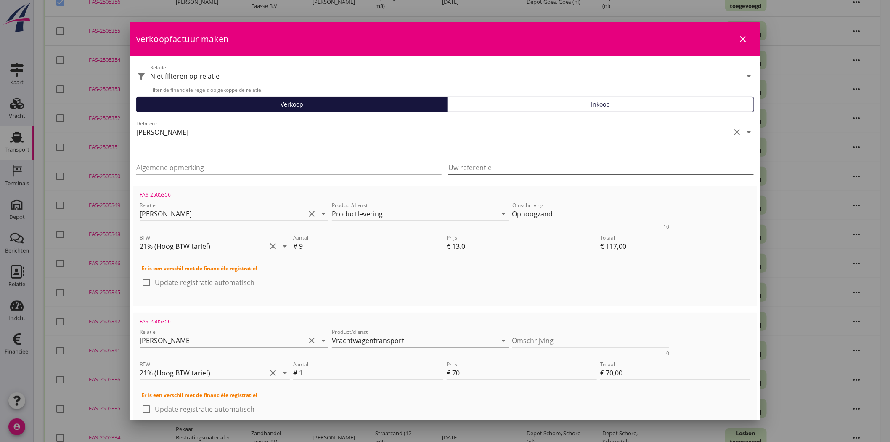
click at [545, 164] on input "Uw referentie" at bounding box center [600, 167] width 305 height 13
type input "[STREET_ADDRESS]"
click at [202, 166] on input "Algemene opmerking" at bounding box center [288, 167] width 305 height 13
type input "Particulier"
click at [634, 277] on div "check_box_outline_blank Update registratie automatisch" at bounding box center [444, 286] width 607 height 22
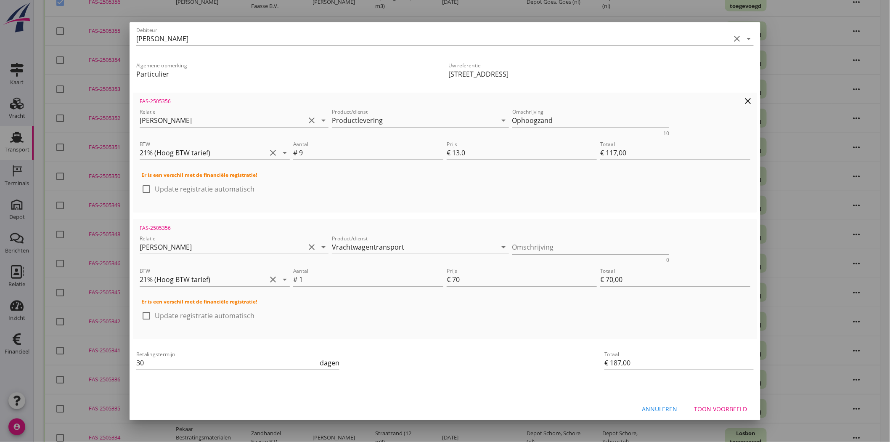
scroll to position [98, 0]
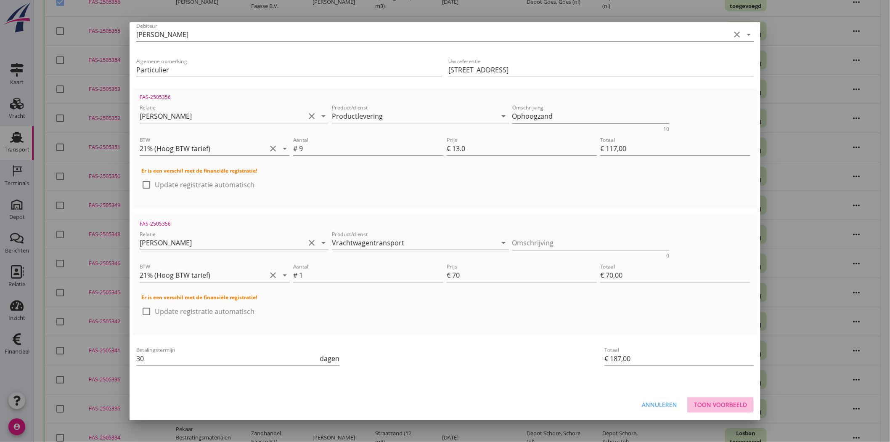
click at [722, 401] on div "Toon voorbeeld" at bounding box center [720, 404] width 53 height 9
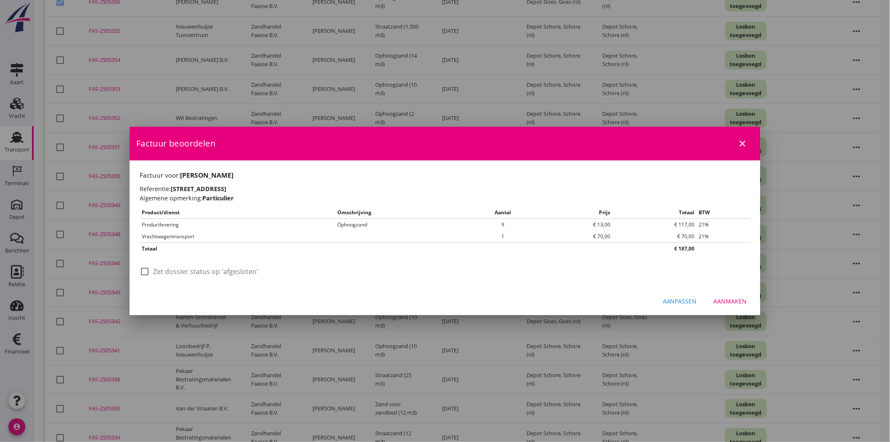
scroll to position [0, 0]
click at [723, 298] on div "Aanmaken" at bounding box center [730, 300] width 33 height 9
checkbox input "false"
